Goal: Task Accomplishment & Management: Complete application form

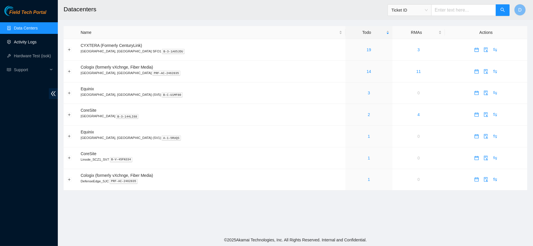
click at [25, 43] on link "Activity Logs" at bounding box center [25, 42] width 23 height 5
click at [37, 40] on link "Activity Logs" at bounding box center [25, 42] width 23 height 5
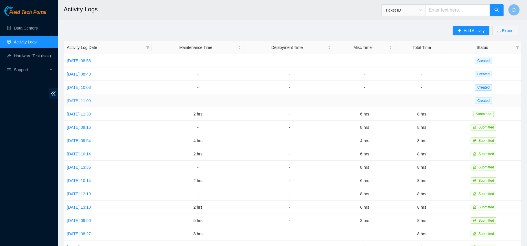
click at [83, 101] on link "[DATE] 11:09" at bounding box center [79, 100] width 24 height 5
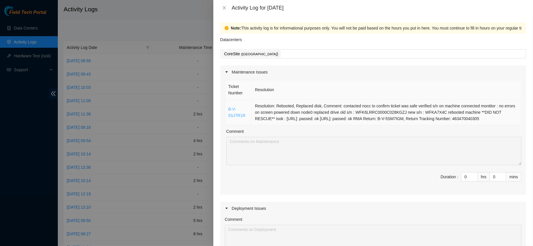
click at [230, 108] on link "B-V-5SJ7R1R" at bounding box center [237, 112] width 17 height 11
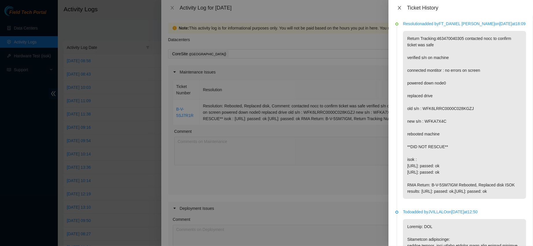
click at [396, 6] on button "Close" at bounding box center [400, 7] width 8 height 5
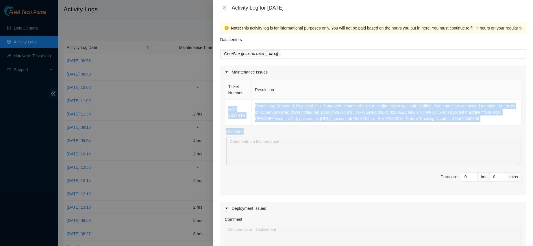
drag, startPoint x: 227, startPoint y: 103, endPoint x: 502, endPoint y: 129, distance: 276.1
click at [502, 129] on div "Ticket Number Resolution B-V-5SJ7R1R Resolution: Rebooted, Replaced disk, Comme…" at bounding box center [373, 137] width 306 height 116
copy div "B-V-5SJ7R1R Resolution: Rebooted, Replaced disk, Comment: contacted nocc to con…"
type input "1"
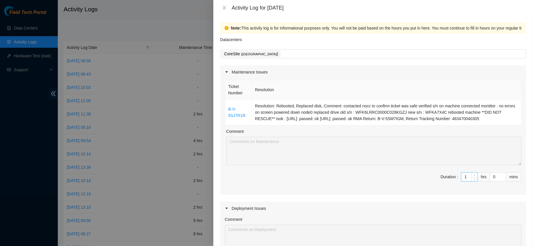
click at [474, 174] on icon "up" at bounding box center [475, 175] width 2 height 2
type input "2"
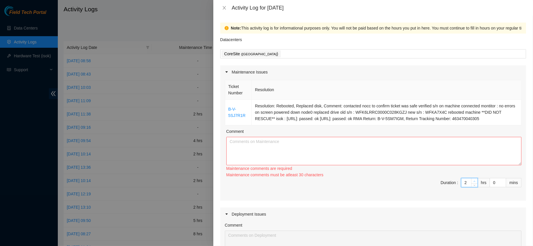
type input "3"
click at [474, 180] on icon "up" at bounding box center [475, 181] width 2 height 2
click at [470, 174] on div "Maintenance comments must be atleast 90 characters" at bounding box center [374, 175] width 295 height 6
type input "4"
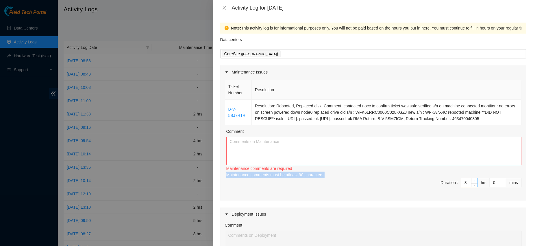
type input "4"
click at [474, 181] on icon "up" at bounding box center [475, 181] width 2 height 2
click at [445, 159] on textarea "Comment" at bounding box center [374, 151] width 295 height 28
paste textarea "B-V-5SJ7R1R Resolution: Rebooted, Replaced disk, Comment: contacted nocc to con…"
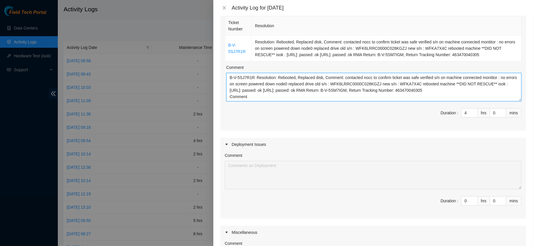
scroll to position [65, 0]
type textarea "B-V-5SJ7R1R Resolution: Rebooted, Replaced disk, Comment: contacted nocc to con…"
type input "5"
click at [473, 109] on span "up" at bounding box center [474, 110] width 3 height 3
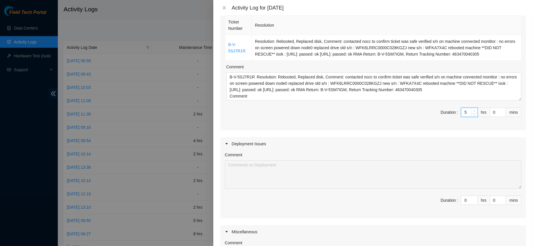
type input "6"
click at [473, 109] on span "up" at bounding box center [474, 110] width 3 height 3
type input "7"
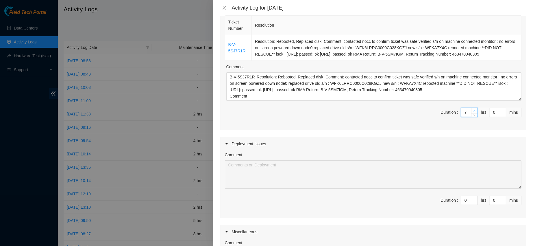
click at [473, 109] on span "up" at bounding box center [474, 110] width 3 height 3
type input "8"
click at [473, 109] on span "up" at bounding box center [474, 110] width 3 height 3
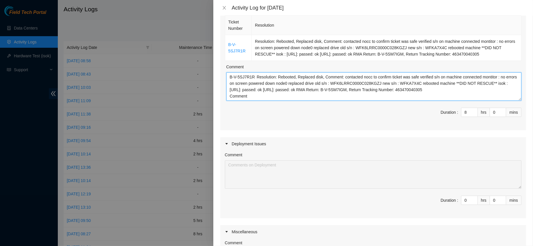
click at [457, 94] on textarea "B-V-5SJ7R1R Resolution: Rebooted, Replaced disk, Comment: contacted nocc to con…" at bounding box center [374, 86] width 295 height 28
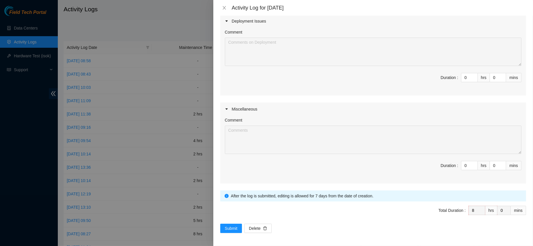
scroll to position [187, 0]
type textarea "B-V-5SJ7R1R Resolution: Rebooted, Replaced disk, Comment: contacted nocc to con…"
click at [234, 229] on span "Submit" at bounding box center [231, 228] width 13 height 6
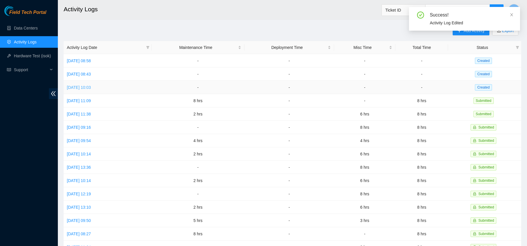
click at [88, 85] on link "[DATE] 10:03" at bounding box center [79, 87] width 24 height 5
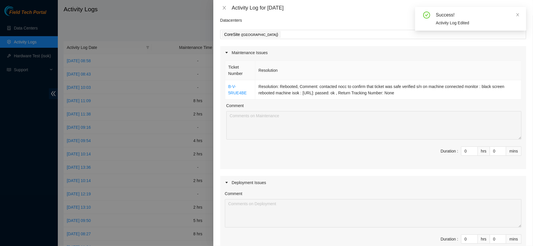
scroll to position [23, 0]
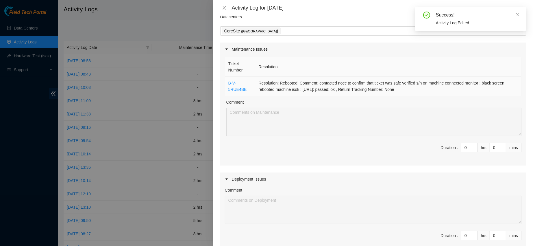
drag, startPoint x: 227, startPoint y: 80, endPoint x: 427, endPoint y: 93, distance: 200.3
click at [427, 93] on tr "B-V-5RUE4BE Resolution: Rebooted, Comment: contacted nocc to confirm that ticke…" at bounding box center [373, 86] width 297 height 19
copy tr "B-V-5RUE4BE Resolution: Rebooted, Comment: contacted nocc to confirm that ticke…"
type input "1"
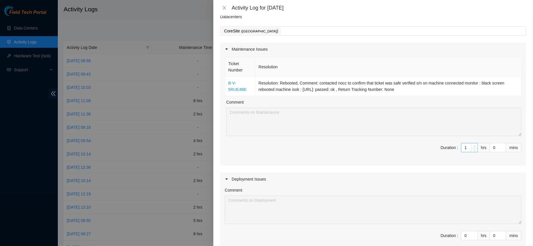
click at [473, 144] on span "up" at bounding box center [474, 145] width 3 height 3
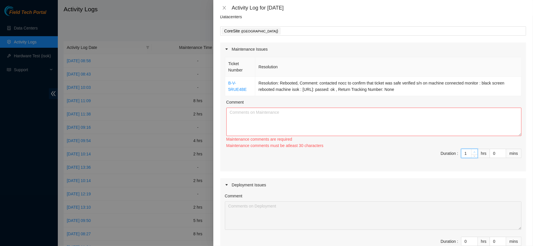
type input "2"
click at [473, 150] on span "up" at bounding box center [474, 151] width 3 height 3
type input "3"
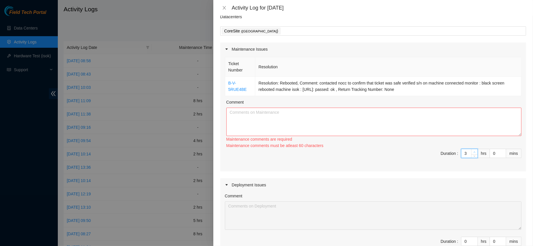
click at [468, 144] on div "Ticket Number Resolution B-V-5RUE4BE Resolution: Rebooted, Comment: contacted n…" at bounding box center [373, 113] width 306 height 115
type input "4"
click at [474, 151] on icon "up" at bounding box center [475, 152] width 2 height 2
click at [470, 158] on span "Duration : 4 hrs 0 mins" at bounding box center [373, 157] width 297 height 16
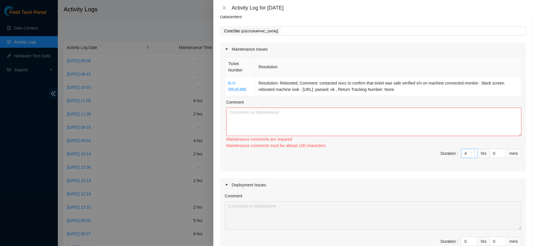
type input "3"
click at [473, 156] on span "down" at bounding box center [474, 155] width 3 height 3
type input "2"
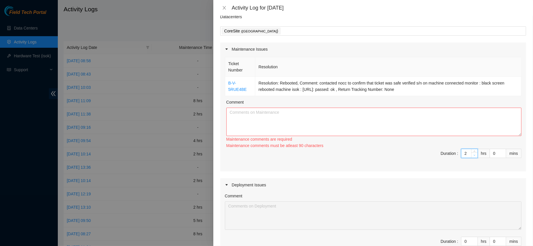
click at [473, 156] on span "down" at bounding box center [474, 155] width 3 height 3
click at [430, 112] on textarea "Comment" at bounding box center [374, 122] width 295 height 28
paste textarea "B-V-5RUE4BE Resolution: Rebooted, Comment: contacted nocc to confirm that ticke…"
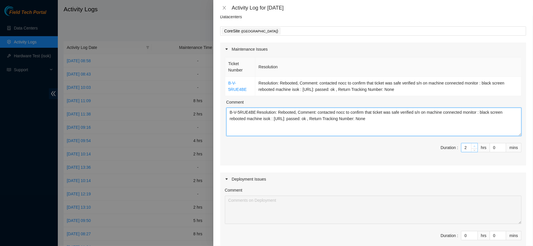
type textarea "B-V-5RUE4BE Resolution: Rebooted, Comment: contacted nocc to confirm that ticke…"
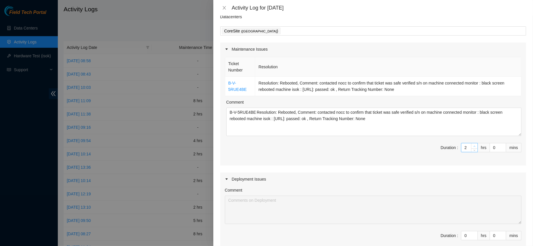
type input "3"
click at [473, 144] on span "up" at bounding box center [474, 145] width 3 height 3
type input "4"
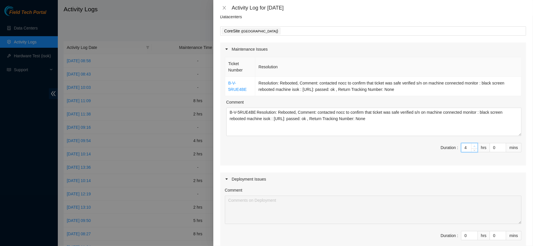
click at [473, 144] on span "up" at bounding box center [474, 145] width 3 height 3
type input "5"
click at [473, 144] on span "up" at bounding box center [474, 145] width 3 height 3
type input "6"
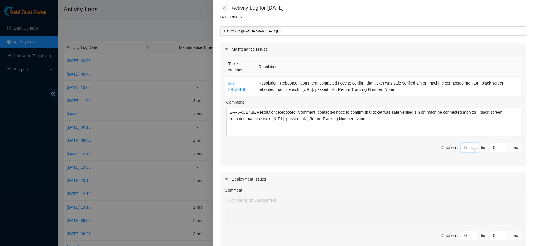
type input "6"
click at [473, 144] on span "up" at bounding box center [474, 145] width 3 height 3
type input "7"
click at [473, 144] on span "up" at bounding box center [474, 145] width 3 height 3
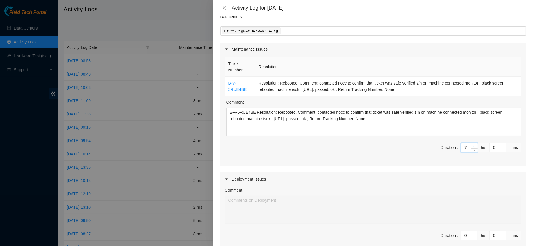
type input "8"
click at [473, 144] on span "up" at bounding box center [474, 145] width 3 height 3
click at [464, 142] on div "Ticket Number Resolution B-V-5RUE4BE Resolution: Rebooted, Comment: contacted n…" at bounding box center [373, 111] width 306 height 110
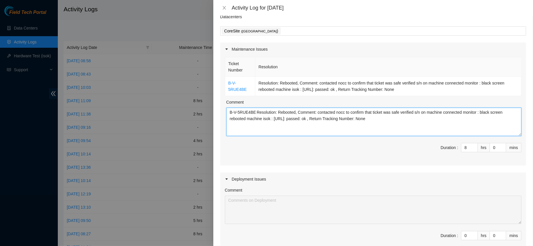
click at [418, 129] on textarea "B-V-5RUE4BE Resolution: Rebooted, Comment: contacted nocc to confirm that ticke…" at bounding box center [374, 122] width 295 height 28
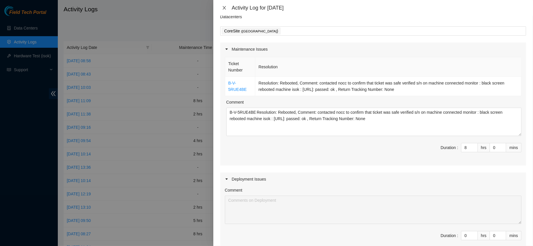
click at [226, 7] on icon "close" at bounding box center [224, 7] width 5 height 5
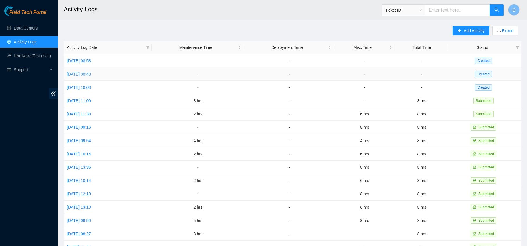
click at [89, 75] on link "[DATE] 08:43" at bounding box center [79, 74] width 24 height 5
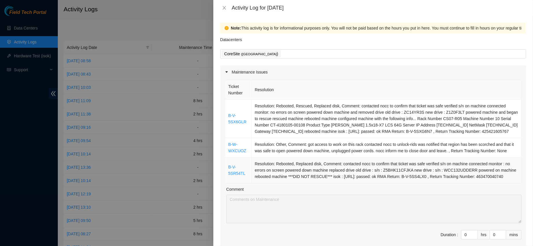
drag, startPoint x: 229, startPoint y: 108, endPoint x: 512, endPoint y: 181, distance: 292.4
click at [512, 181] on tbody "B-V-5SX6GLR Resolution: Rebooted, Rescued, Replaced disk, Comment: contacted no…" at bounding box center [373, 142] width 297 height 84
copy tbody "B-V-5SX6GLR Resolution: Rebooted, Rescued, Replaced disk, Comment: contacted no…"
type input "1"
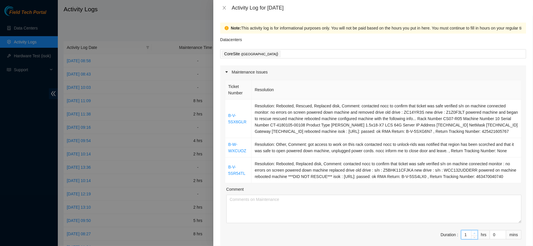
click at [473, 233] on span "up" at bounding box center [474, 232] width 3 height 3
type input "2"
click at [473, 233] on span "up" at bounding box center [474, 232] width 3 height 3
click at [472, 236] on span "Increase Value" at bounding box center [475, 238] width 6 height 5
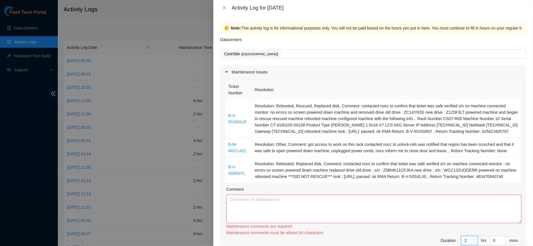
type input "3"
type input "4"
click at [472, 236] on span "Increase Value" at bounding box center [475, 238] width 6 height 5
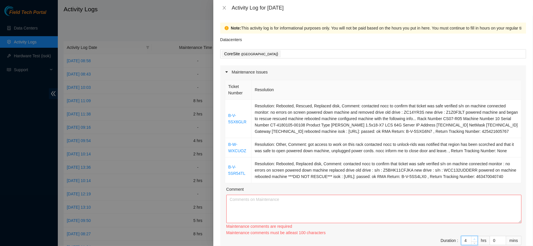
type input "5"
click at [474, 238] on icon "up" at bounding box center [475, 239] width 2 height 2
type input "6"
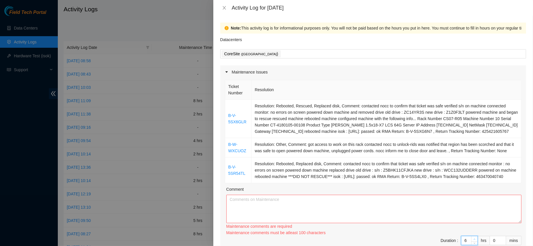
click at [474, 238] on icon "up" at bounding box center [475, 239] width 2 height 2
type input "7"
click at [474, 238] on icon "up" at bounding box center [475, 239] width 2 height 2
type input "8"
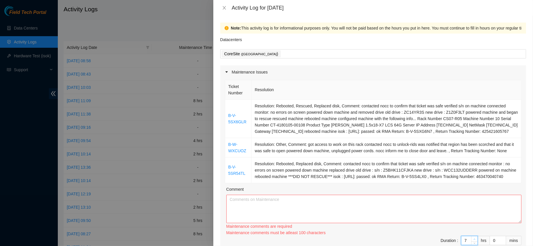
type input "8"
click at [474, 238] on icon "up" at bounding box center [475, 239] width 2 height 2
click at [447, 225] on div "Maintenance comments are required" at bounding box center [374, 226] width 295 height 6
click at [423, 212] on textarea "Comment" at bounding box center [374, 209] width 295 height 28
paste textarea "B-V-5SX6GLR Resolution: Rebooted, Rescued, Replaced disk, Comment: contacted no…"
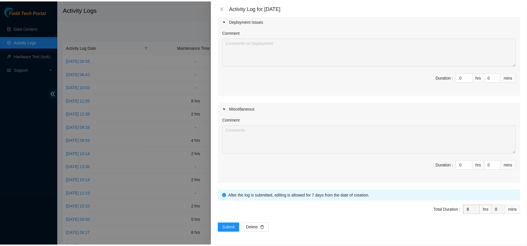
scroll to position [244, 0]
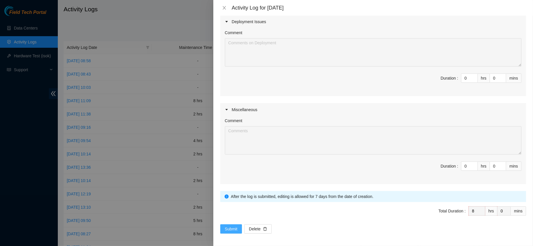
type textarea "B-V-5SX6GLR Resolution: Rebooted, Rescued, Replaced disk, Comment: contacted no…"
click at [235, 230] on span "Submit" at bounding box center [231, 229] width 13 height 6
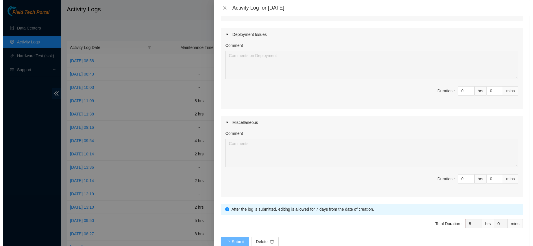
scroll to position [0, 0]
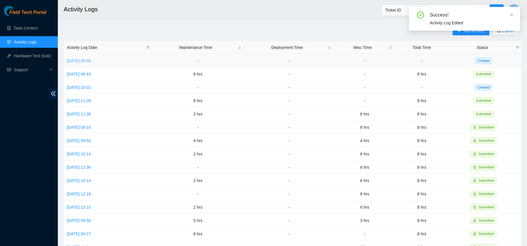
click at [91, 60] on link "[DATE] 08:58" at bounding box center [79, 60] width 24 height 5
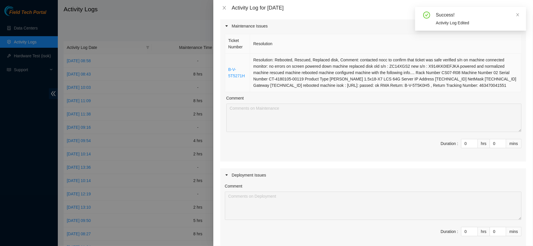
scroll to position [48, 0]
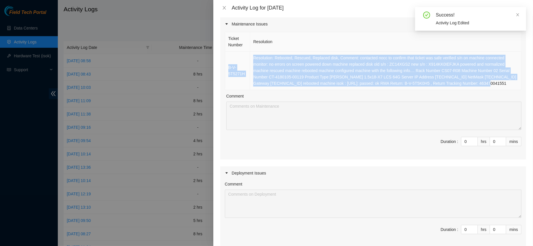
drag, startPoint x: 228, startPoint y: 56, endPoint x: 498, endPoint y: 84, distance: 271.9
click at [498, 84] on tr "B-V-5T5271H Resolution: Rebooted, Rescued, Replaced disk, Comment: contacted no…" at bounding box center [373, 70] width 297 height 38
copy tr "B-V-5T5271H Resolution: Rebooted, Rescued, Replaced disk, Comment: contacted no…"
type input "1"
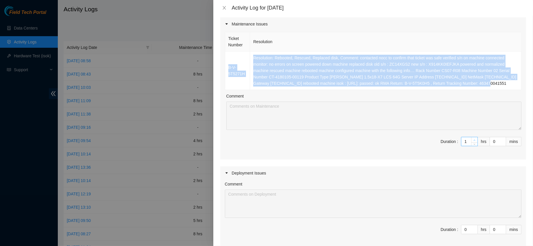
click at [473, 138] on span "up" at bounding box center [474, 139] width 3 height 3
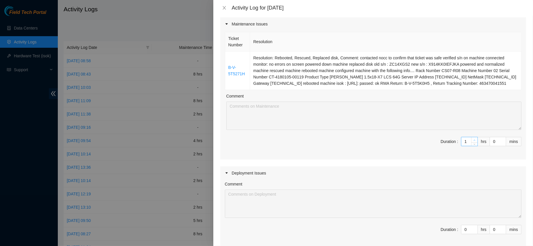
type input "2"
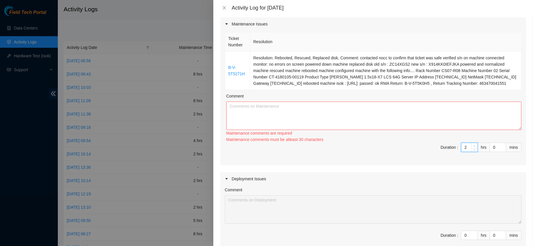
click at [473, 144] on span "up" at bounding box center [474, 145] width 3 height 3
type input "3"
click at [474, 145] on icon "up" at bounding box center [475, 146] width 2 height 2
click at [418, 122] on textarea "Comment" at bounding box center [374, 116] width 295 height 28
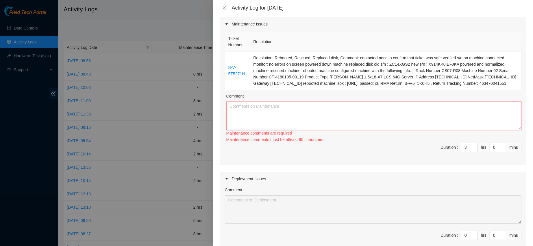
paste textarea "B-V-5T5271H Resolution: Rebooted, Rescued, Replaced disk, Comment: contacted no…"
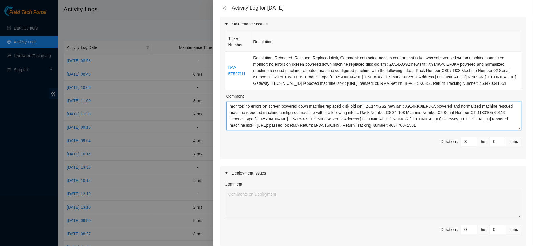
scroll to position [17, 0]
type textarea "B-V-5T5271H Resolution: Rebooted, Rescued, Replaced disk, Comment: contacted no…"
type input "4"
click at [474, 139] on icon "up" at bounding box center [475, 140] width 2 height 2
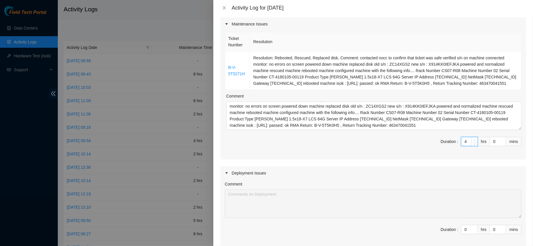
type input "5"
click at [474, 139] on icon "up" at bounding box center [475, 140] width 2 height 2
type input "6"
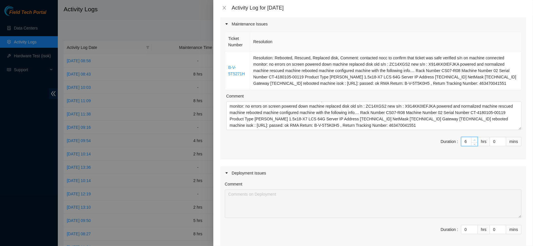
click at [474, 139] on icon "up" at bounding box center [475, 140] width 2 height 2
type input "7"
click at [474, 139] on icon "up" at bounding box center [475, 140] width 2 height 2
type input "8"
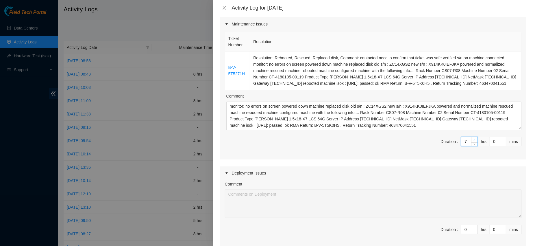
type input "8"
click at [474, 139] on icon "up" at bounding box center [475, 140] width 2 height 2
click at [375, 123] on textarea "B-V-5T5271H Resolution: Rebooted, Rescued, Replaced disk, Comment: contacted no…" at bounding box center [374, 116] width 295 height 28
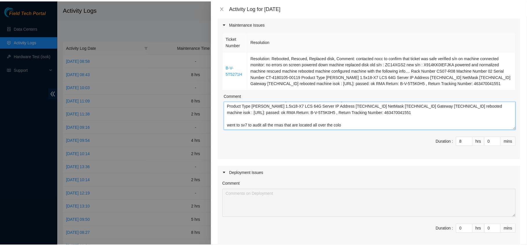
scroll to position [200, 0]
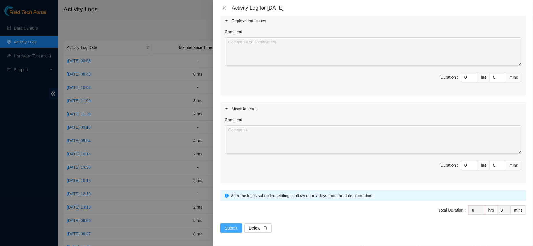
type textarea "B-V-5T5271H Resolution: Rebooted, Rescued, Replaced disk, Comment: contacted no…"
click at [223, 227] on button "Submit" at bounding box center [231, 227] width 22 height 9
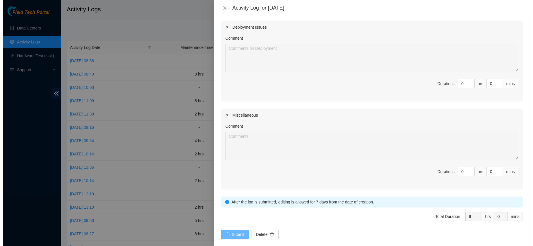
scroll to position [0, 0]
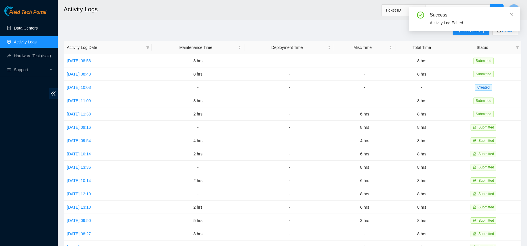
click at [23, 29] on link "Data Centers" at bounding box center [26, 28] width 24 height 5
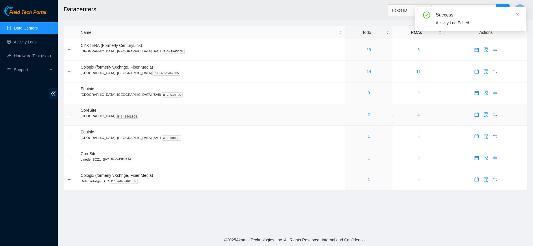
click at [368, 116] on link "2" at bounding box center [369, 114] width 2 height 5
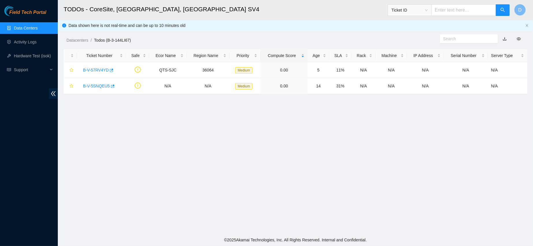
click at [38, 34] on ul "Data Centers Activity Logs Hardware Test (isok) Support" at bounding box center [29, 49] width 58 height 56
click at [35, 27] on link "Data Centers" at bounding box center [26, 28] width 24 height 5
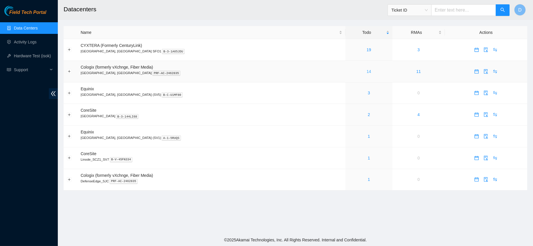
click at [367, 72] on link "14" at bounding box center [369, 71] width 5 height 5
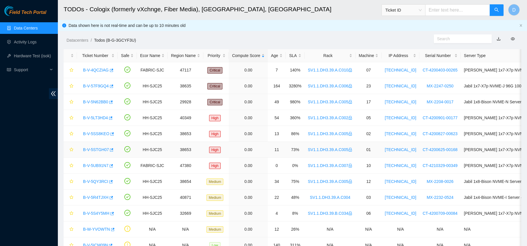
scroll to position [47, 0]
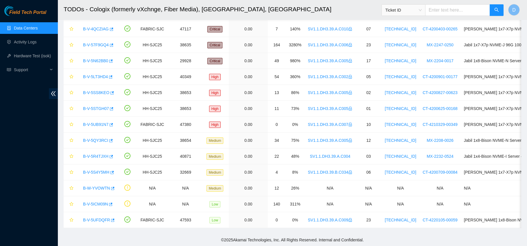
click at [37, 27] on link "Data Centers" at bounding box center [26, 28] width 24 height 5
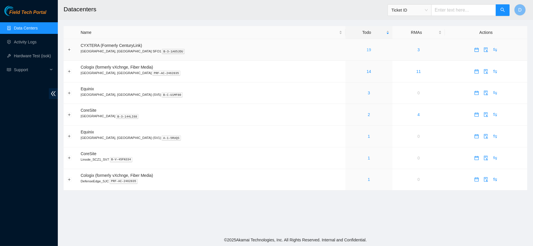
click at [367, 49] on link "19" at bounding box center [369, 49] width 5 height 5
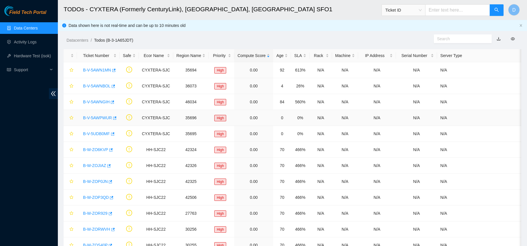
scroll to position [143, 0]
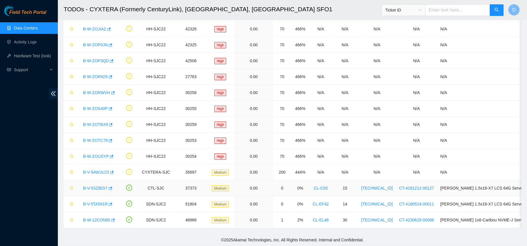
click at [97, 186] on link "B-V-5SZBOI7" at bounding box center [95, 188] width 25 height 5
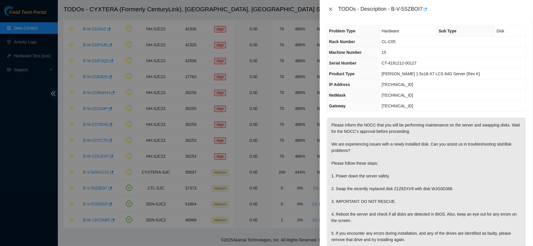
click at [331, 9] on icon "close" at bounding box center [331, 9] width 3 height 3
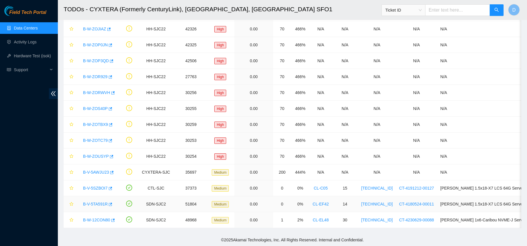
click at [95, 202] on link "B-V-5TA591R" at bounding box center [95, 204] width 25 height 5
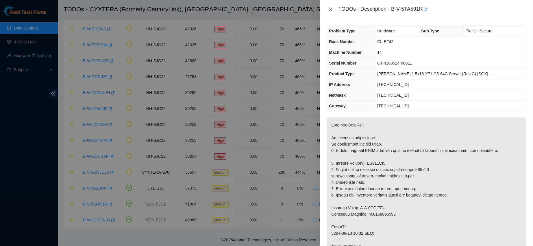
click at [330, 7] on button "Close" at bounding box center [331, 9] width 8 height 5
